Goal: Information Seeking & Learning: Learn about a topic

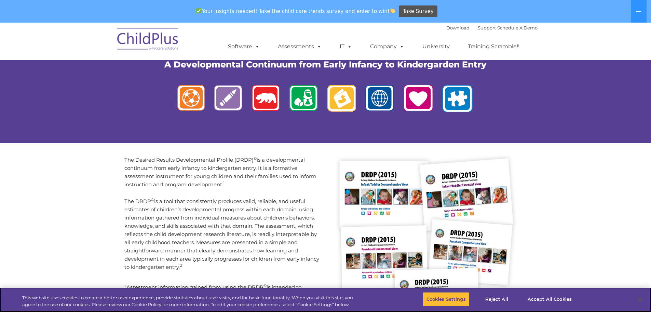
scroll to position [40, 0]
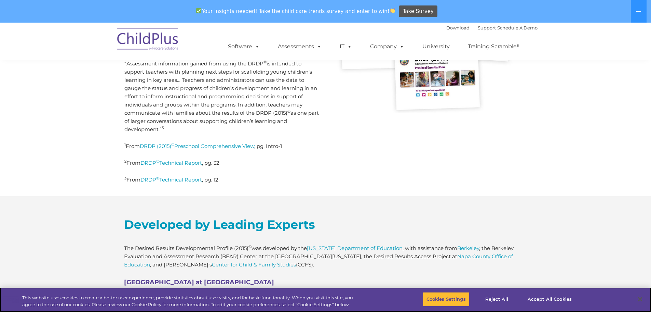
scroll to position [274, 0]
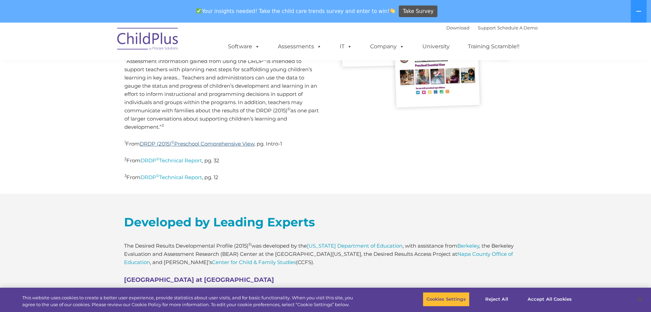
click at [213, 142] on link "DRDP (2015) © Preschool Comprehensive View" at bounding box center [197, 143] width 115 height 6
click at [180, 159] on link "DRDP © Technical Report" at bounding box center [172, 160] width 62 height 6
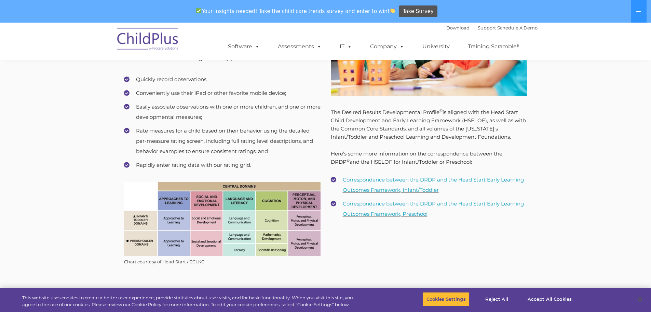
scroll to position [767, 0]
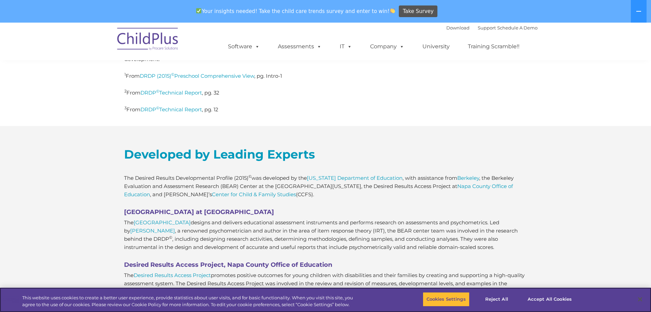
scroll to position [342, 0]
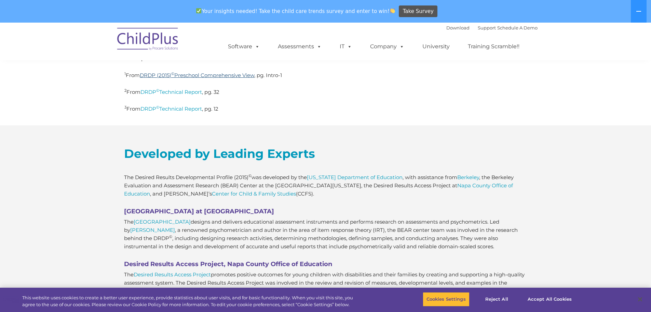
click at [225, 74] on link "DRDP (2015) © Preschool Comprehensive View" at bounding box center [197, 75] width 115 height 6
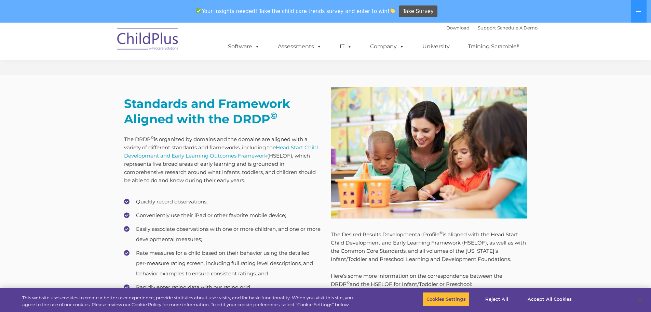
scroll to position [650, 0]
